Goal: Use online tool/utility: Utilize a website feature to perform a specific function

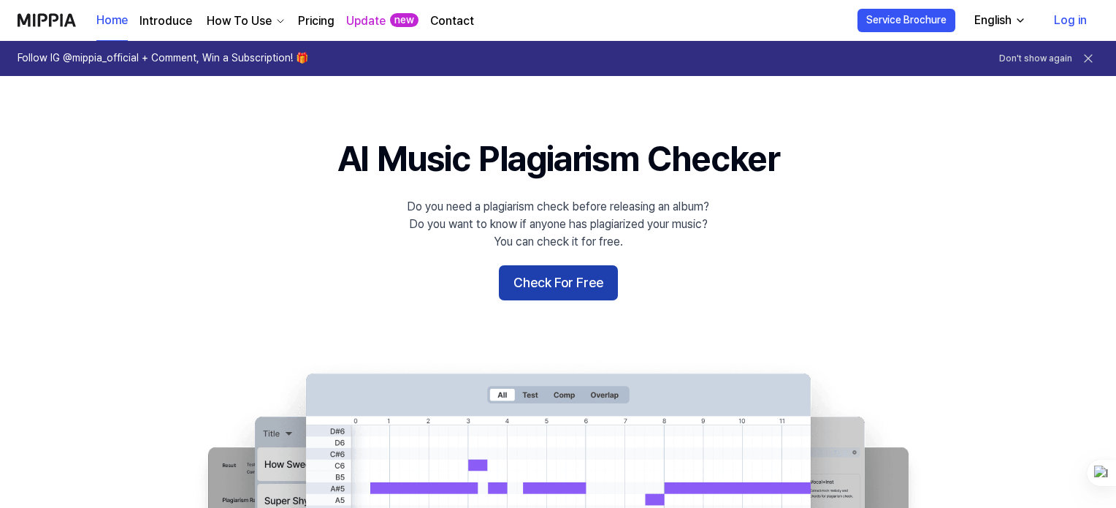
click at [588, 294] on button "Check For Free" at bounding box center [558, 282] width 119 height 35
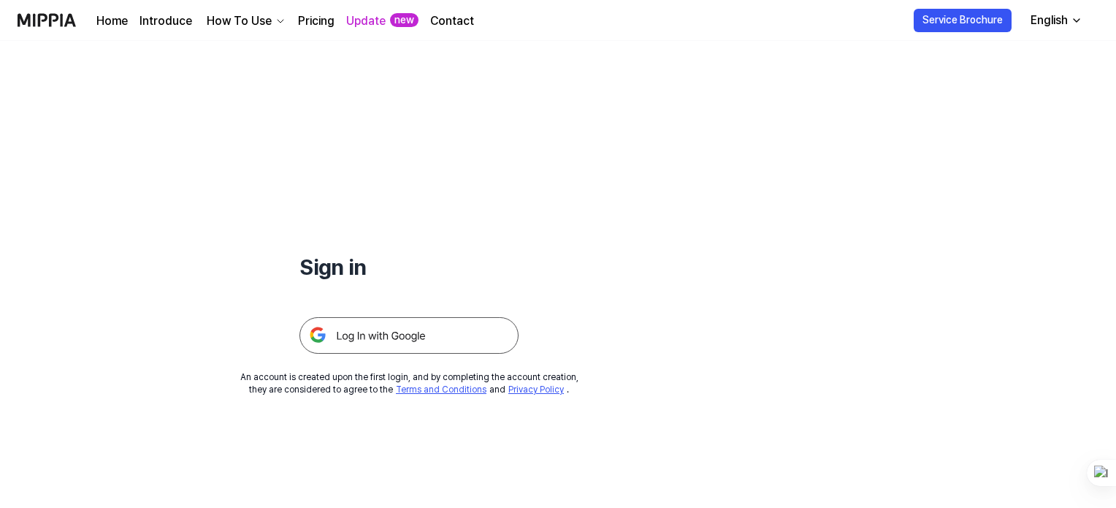
click at [453, 337] on img at bounding box center [408, 335] width 219 height 37
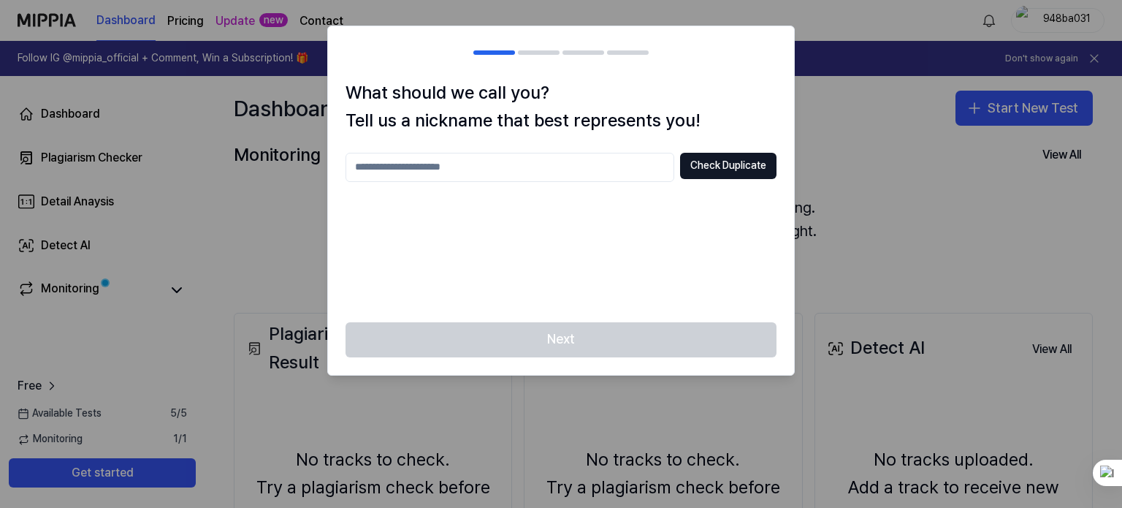
click at [605, 172] on input "text" at bounding box center [509, 167] width 329 height 29
type input "********"
click at [700, 169] on button "Check Duplicate" at bounding box center [728, 166] width 96 height 26
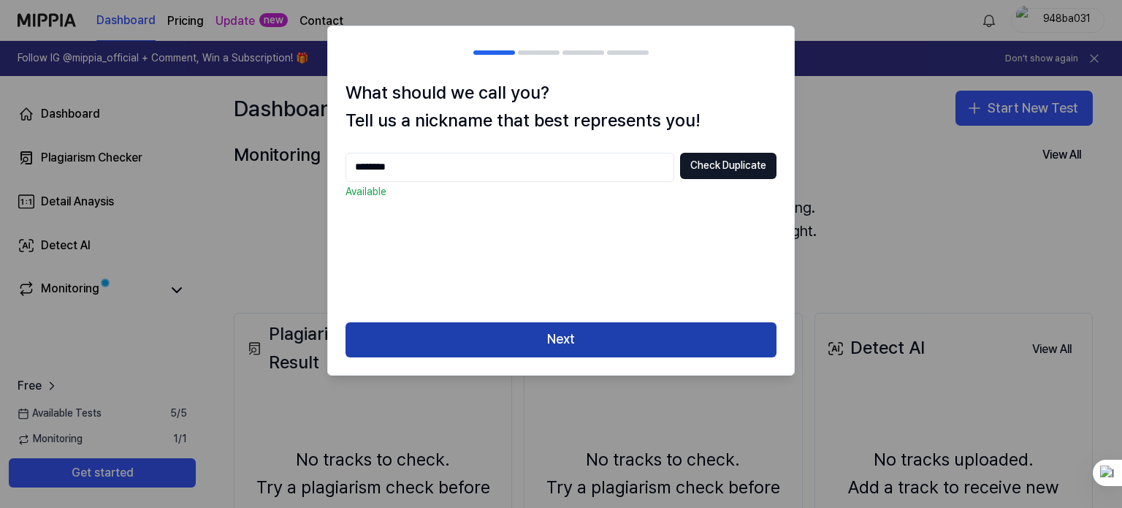
click at [540, 335] on button "Next" at bounding box center [560, 339] width 431 height 35
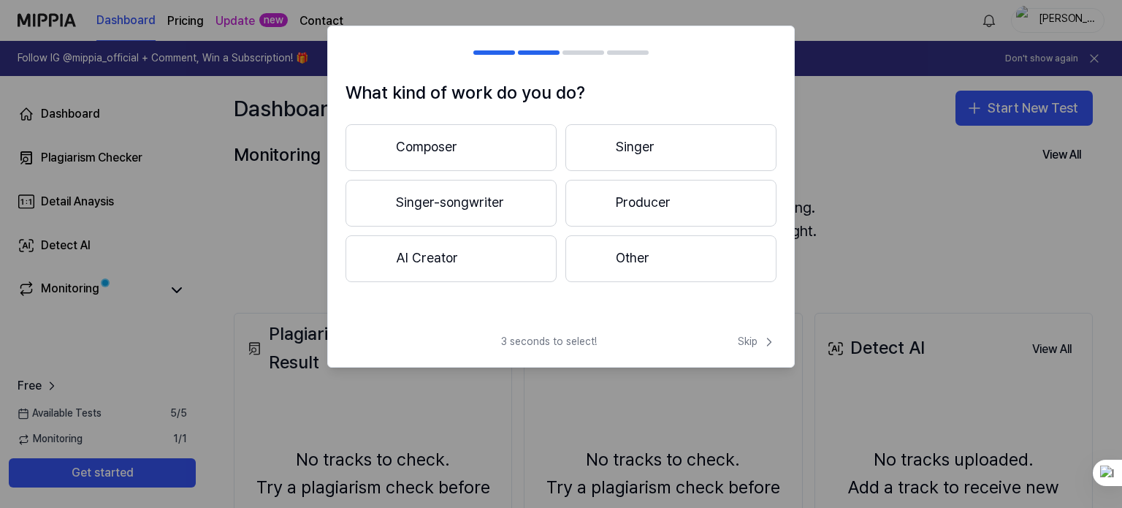
click at [483, 154] on button "Composer" at bounding box center [450, 147] width 211 height 47
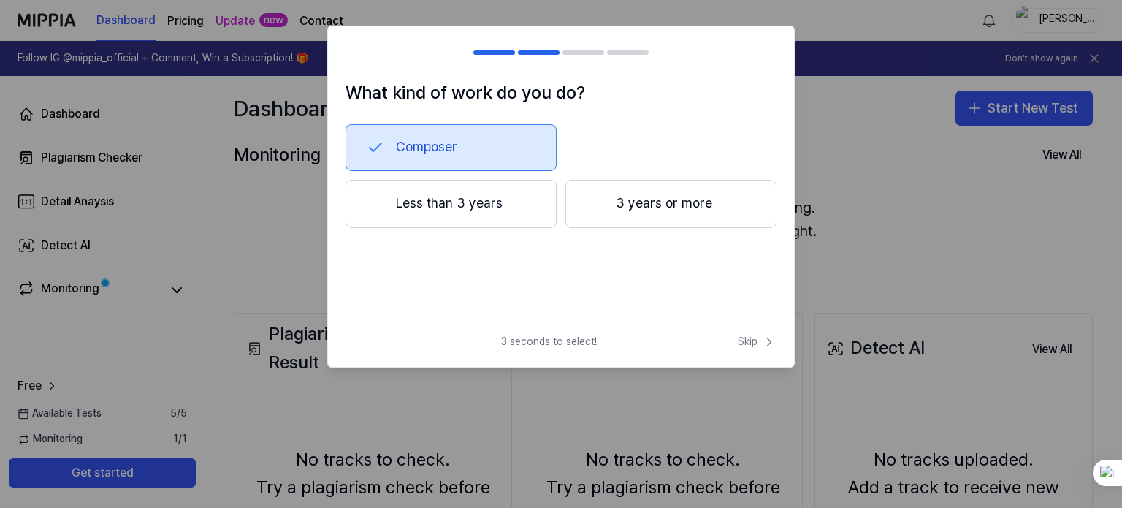
click at [488, 204] on button "Less than 3 years" at bounding box center [450, 204] width 211 height 48
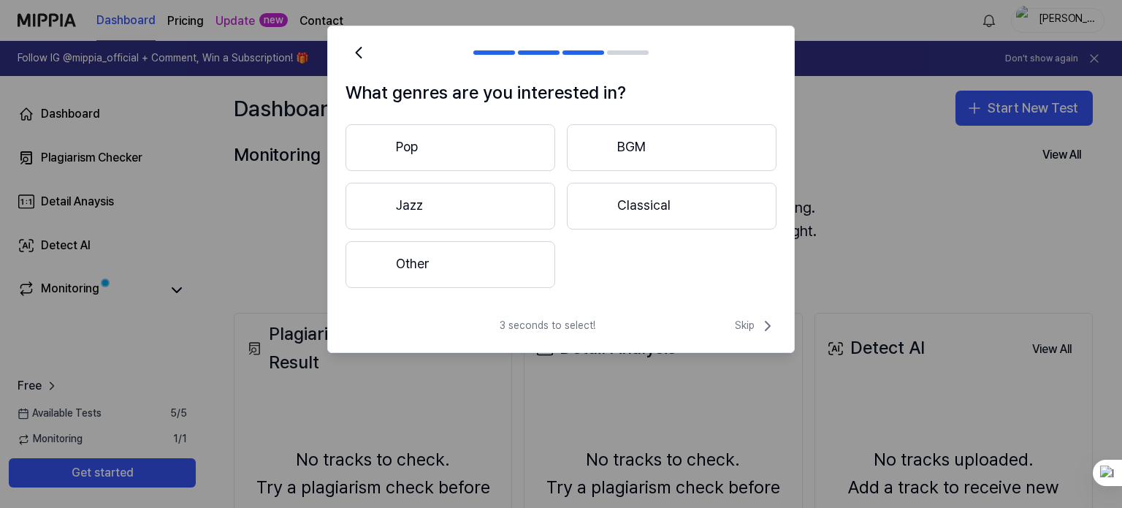
click at [495, 262] on button "Other" at bounding box center [450, 264] width 210 height 47
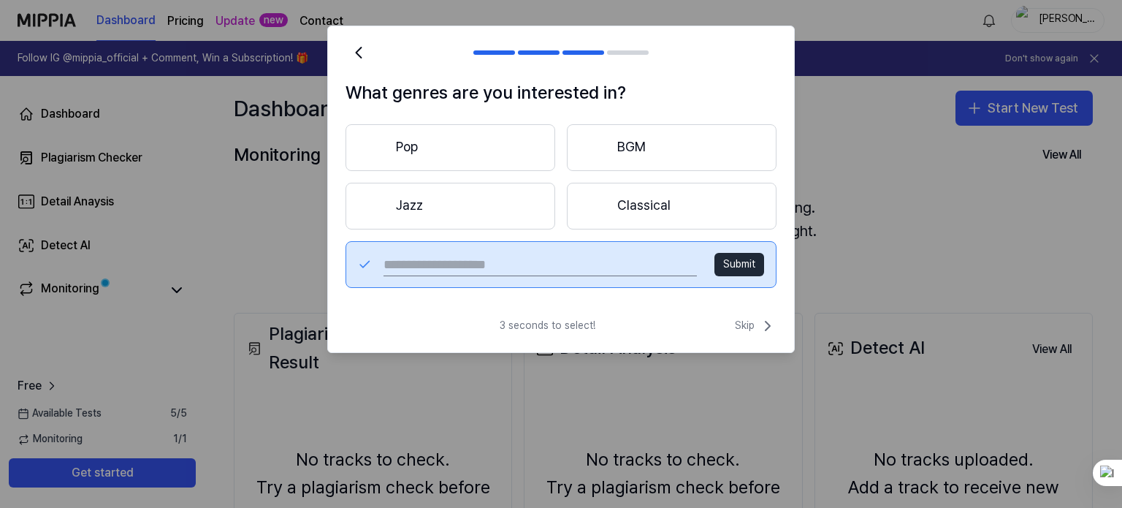
click at [547, 268] on input "text" at bounding box center [539, 264] width 313 height 23
type input "******"
click at [727, 267] on button "Submit" at bounding box center [739, 264] width 50 height 23
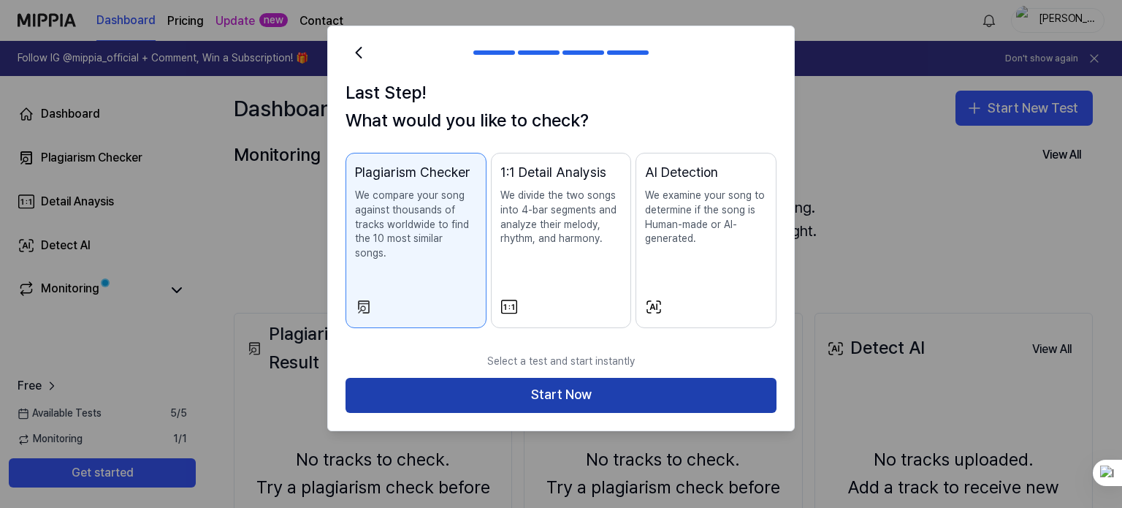
click at [547, 385] on button "Start Now" at bounding box center [560, 395] width 431 height 35
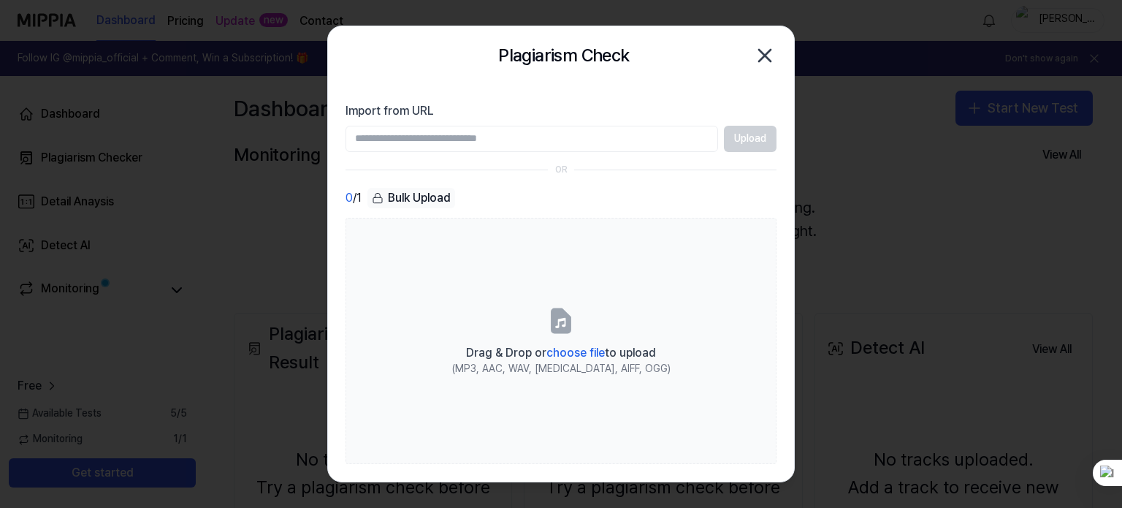
click at [505, 147] on input "Import from URL" at bounding box center [531, 139] width 372 height 26
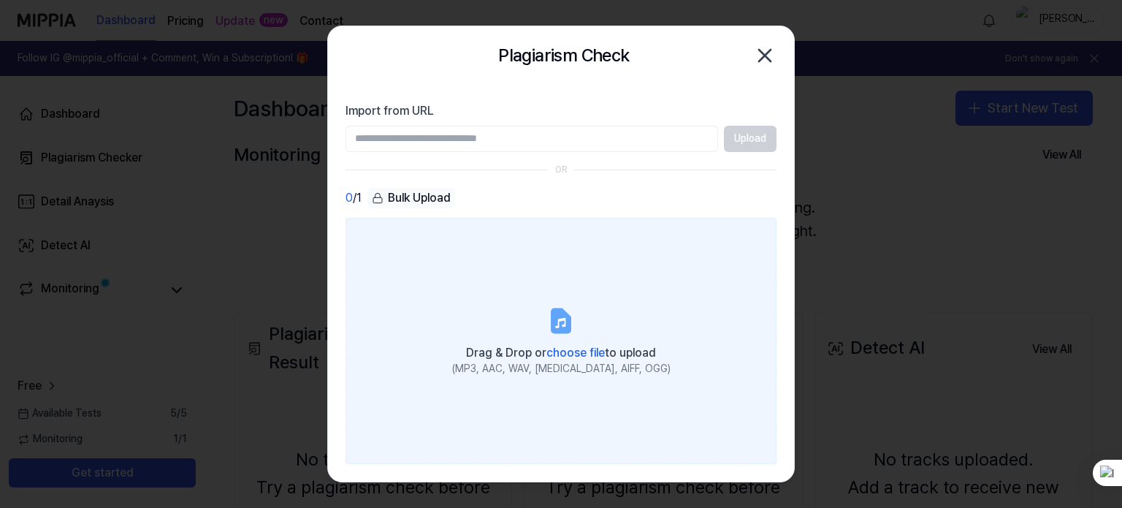
click at [613, 418] on label "Drag & Drop or choose file to upload (MP3, AAC, WAV, FLAC, AIFF, OGG)" at bounding box center [560, 341] width 431 height 247
click at [0, 0] on input "Drag & Drop or choose file to upload (MP3, AAC, WAV, FLAC, AIFF, OGG)" at bounding box center [0, 0] width 0 height 0
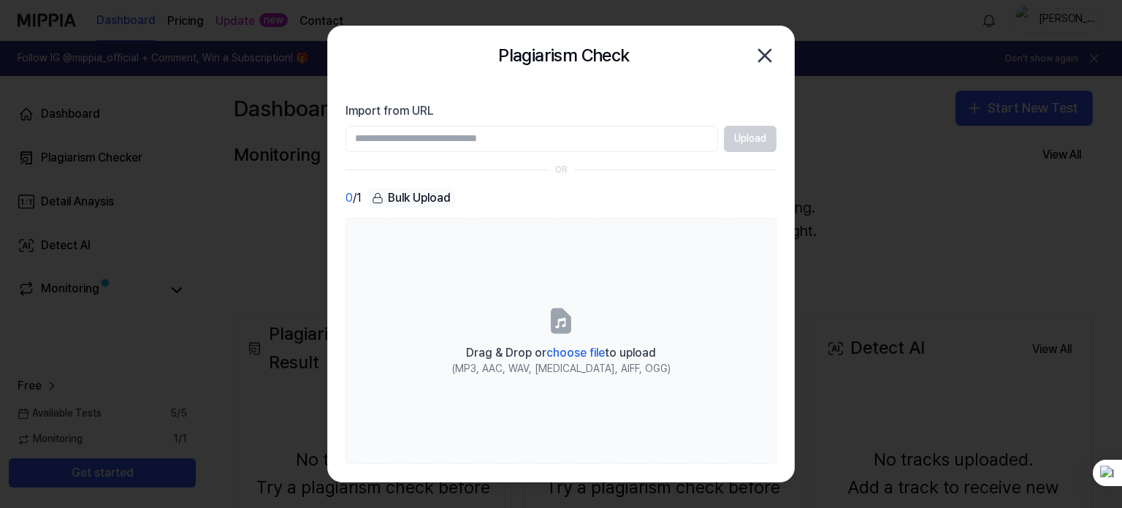
click at [759, 53] on icon "button" at bounding box center [764, 55] width 23 height 23
